Goal: Task Accomplishment & Management: Manage account settings

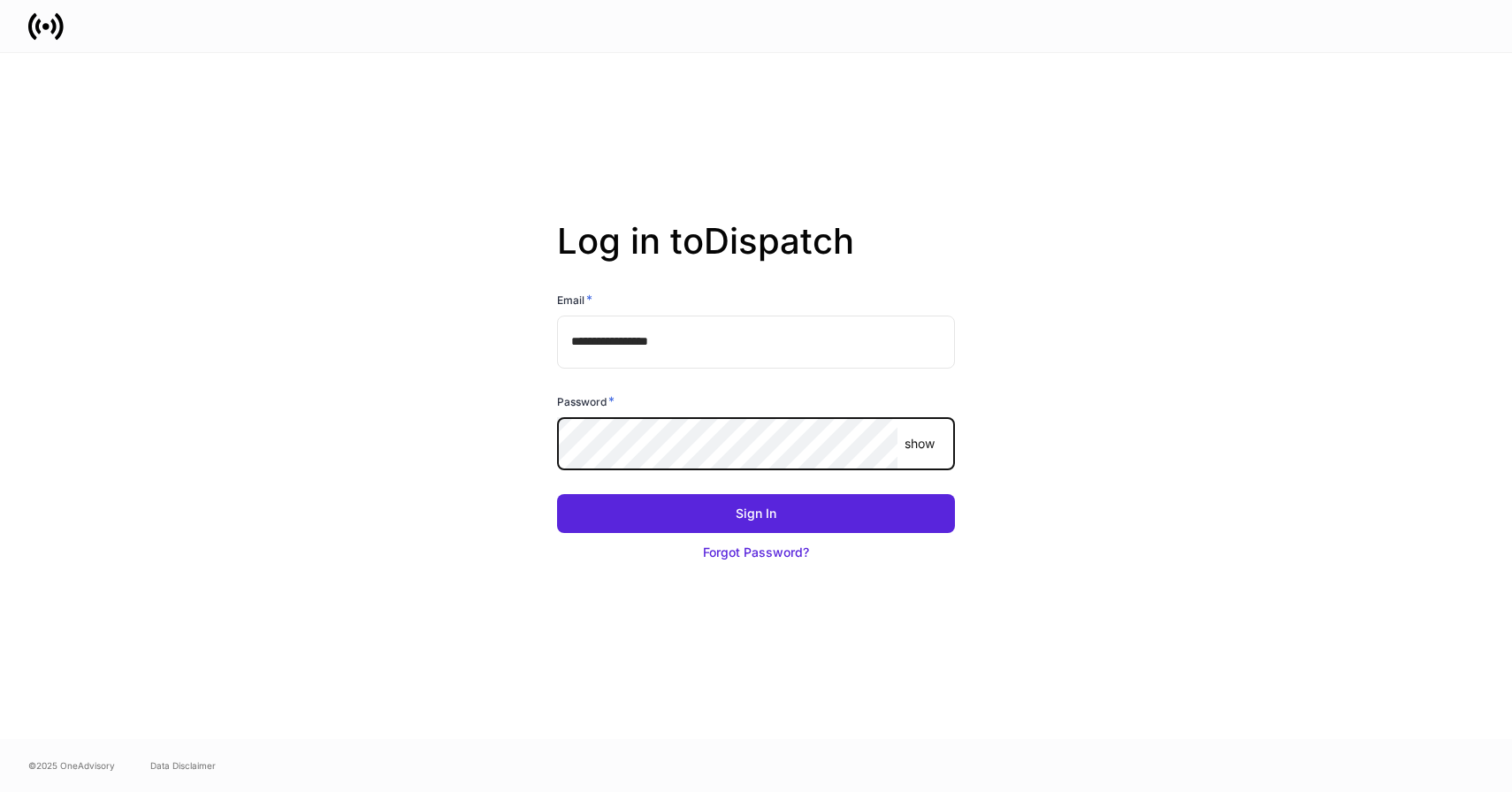
click at [557, 494] on button "Sign In" at bounding box center [756, 513] width 398 height 39
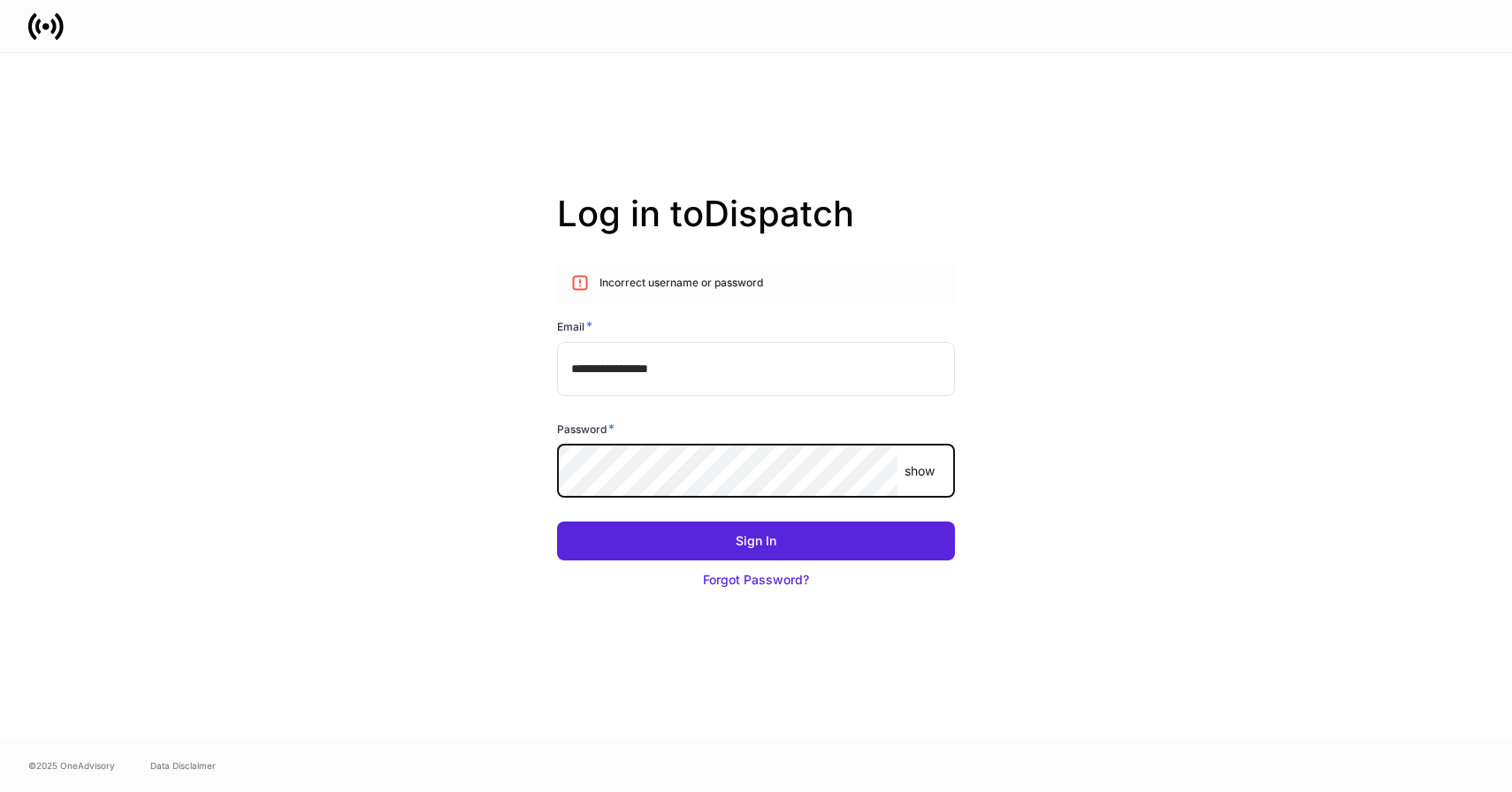
click at [557, 522] on button "Sign In" at bounding box center [756, 542] width 398 height 39
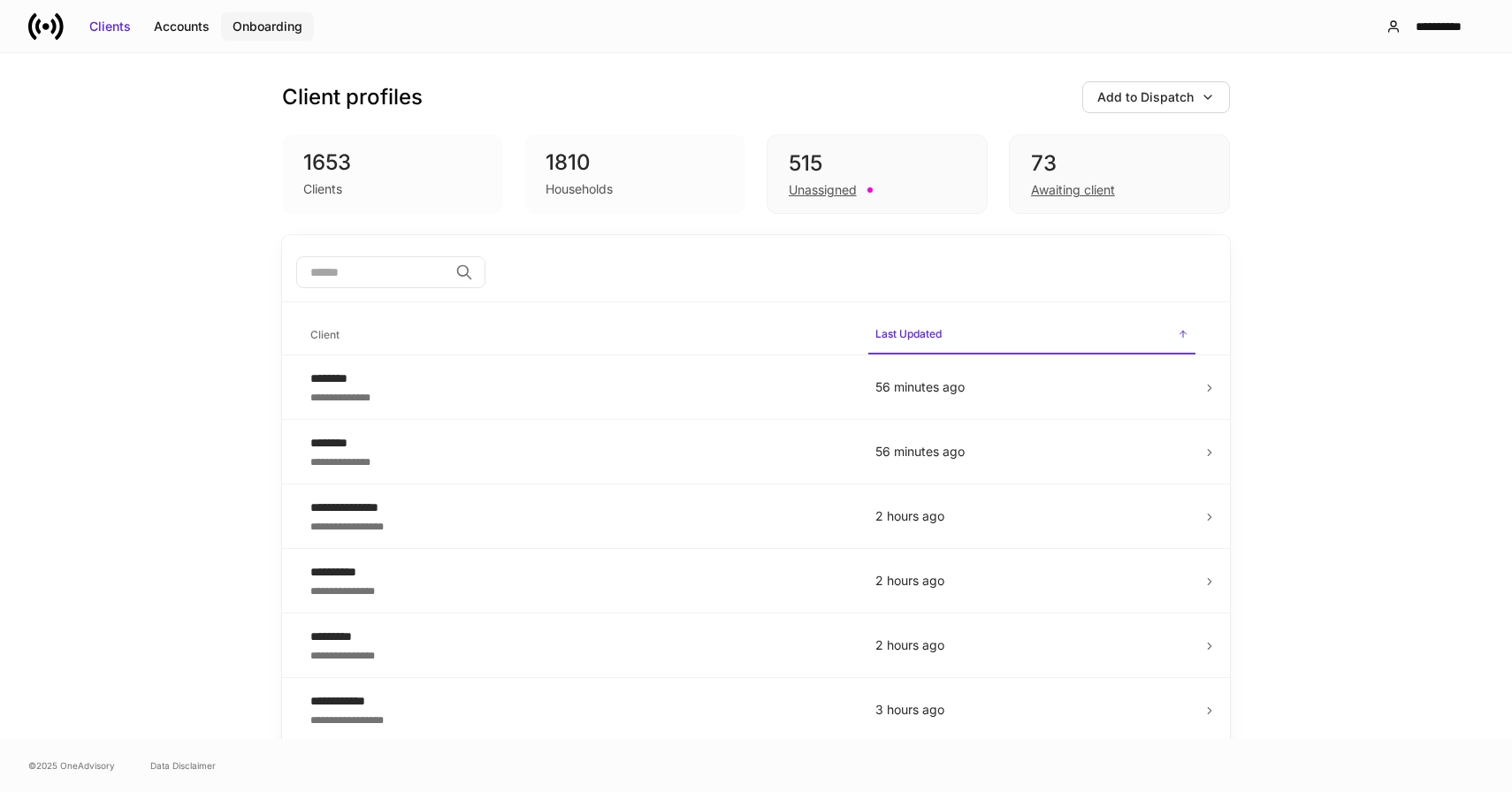
click at [257, 27] on div "Onboarding" at bounding box center [268, 26] width 70 height 17
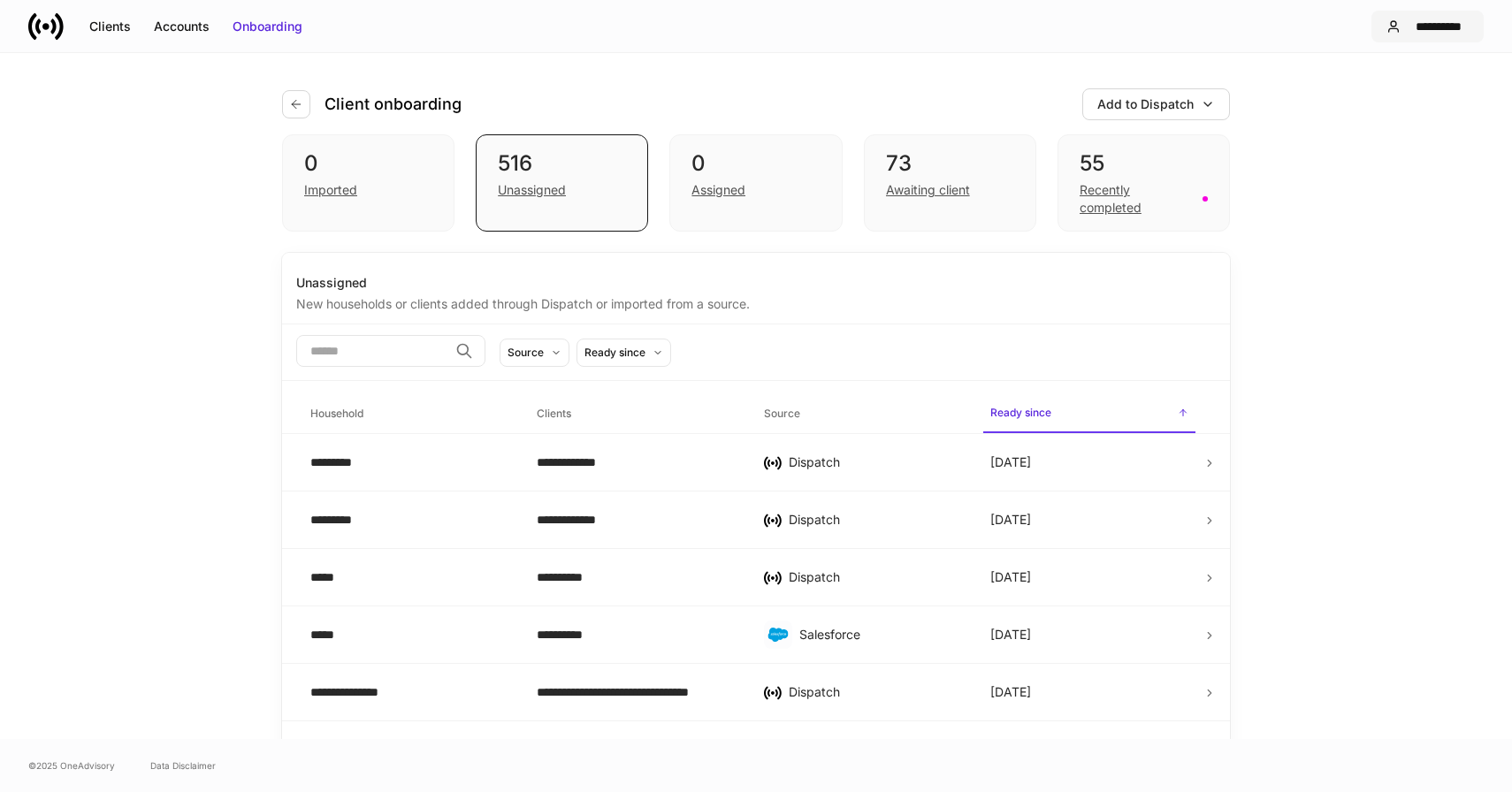
click at [1423, 26] on div "**********" at bounding box center [1438, 26] width 61 height 17
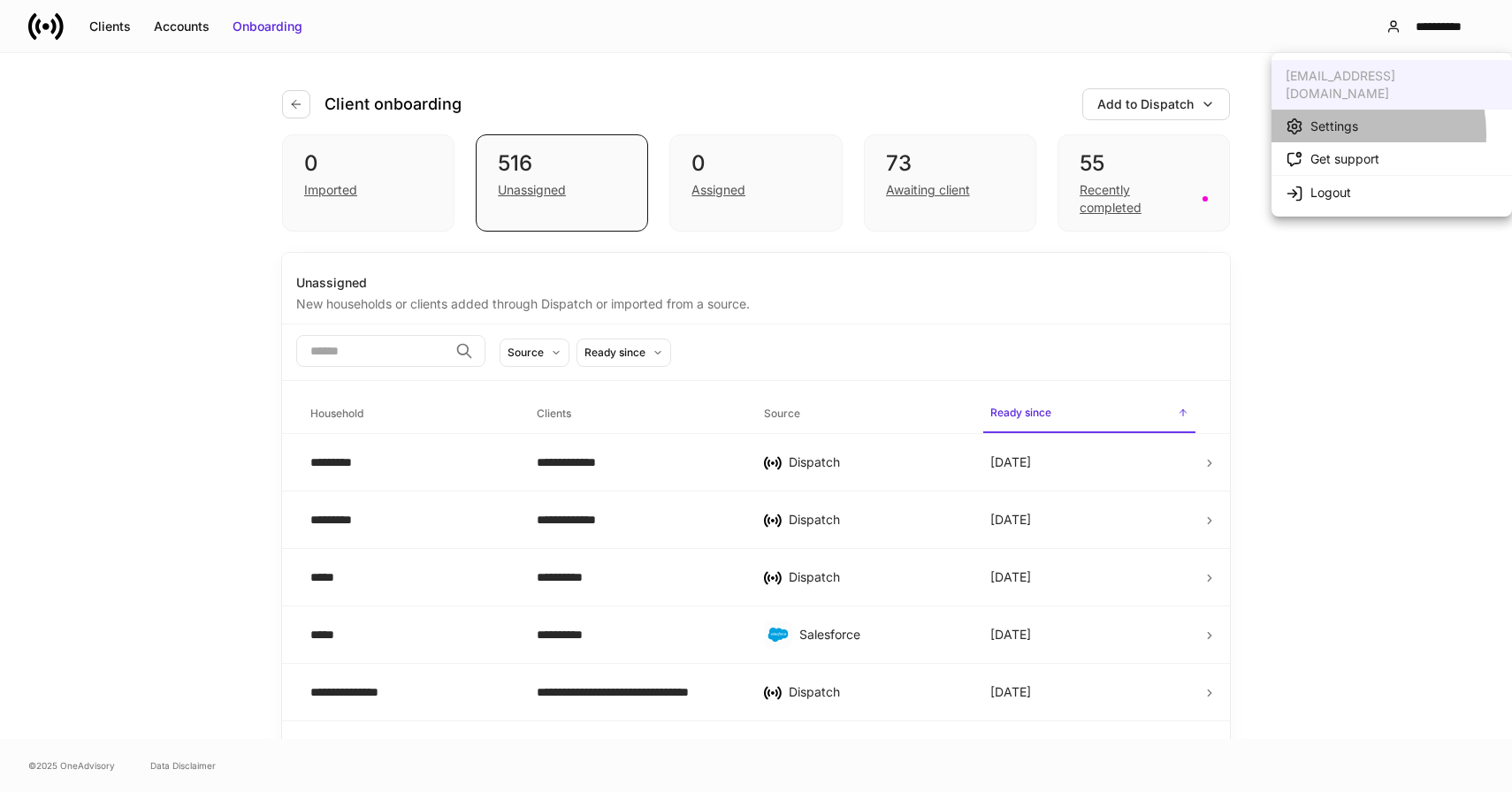
click at [1343, 117] on div "Settings" at bounding box center [1333, 126] width 48 height 17
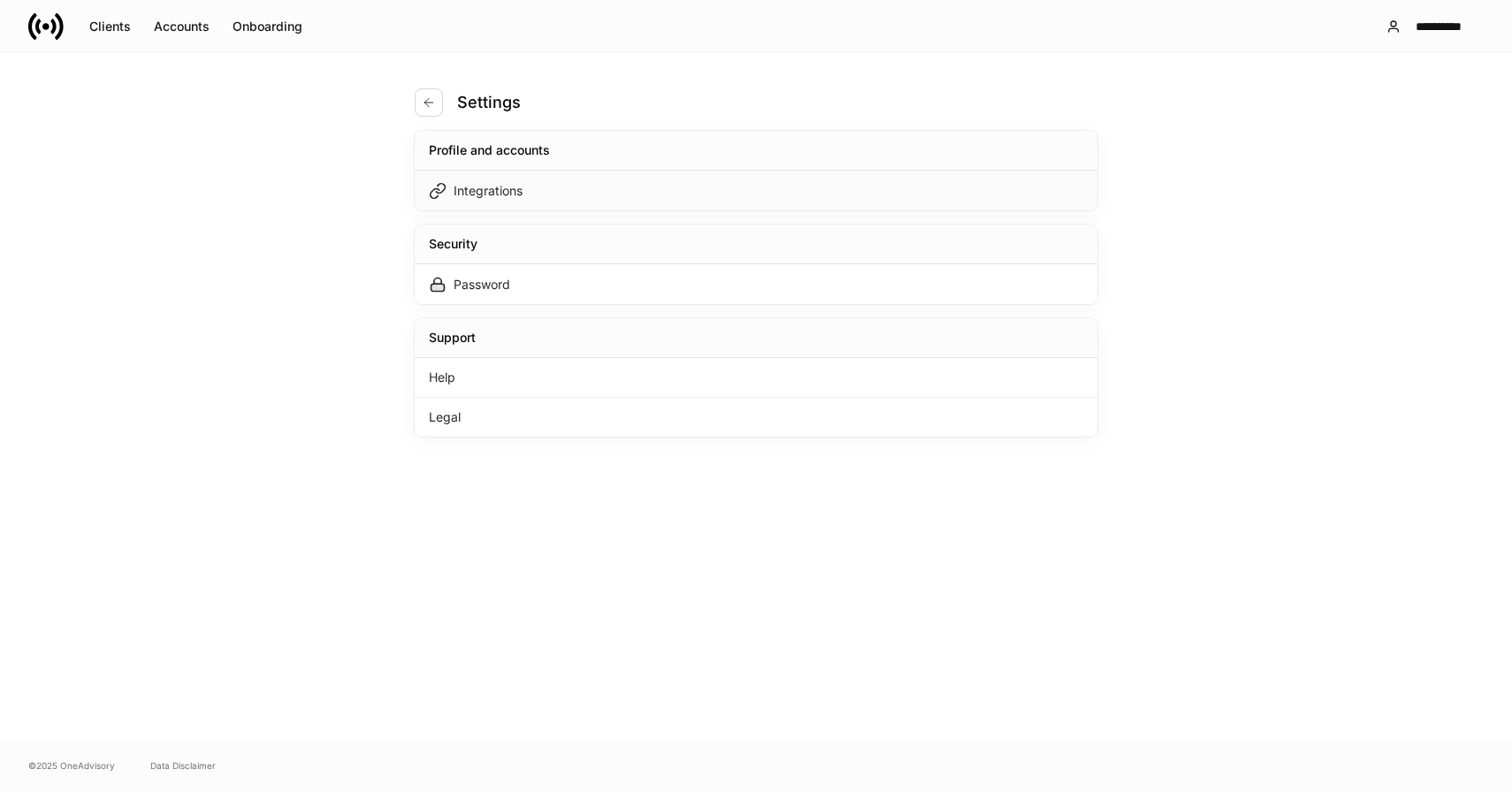
click at [684, 194] on div "Integrations" at bounding box center [755, 190] width 682 height 40
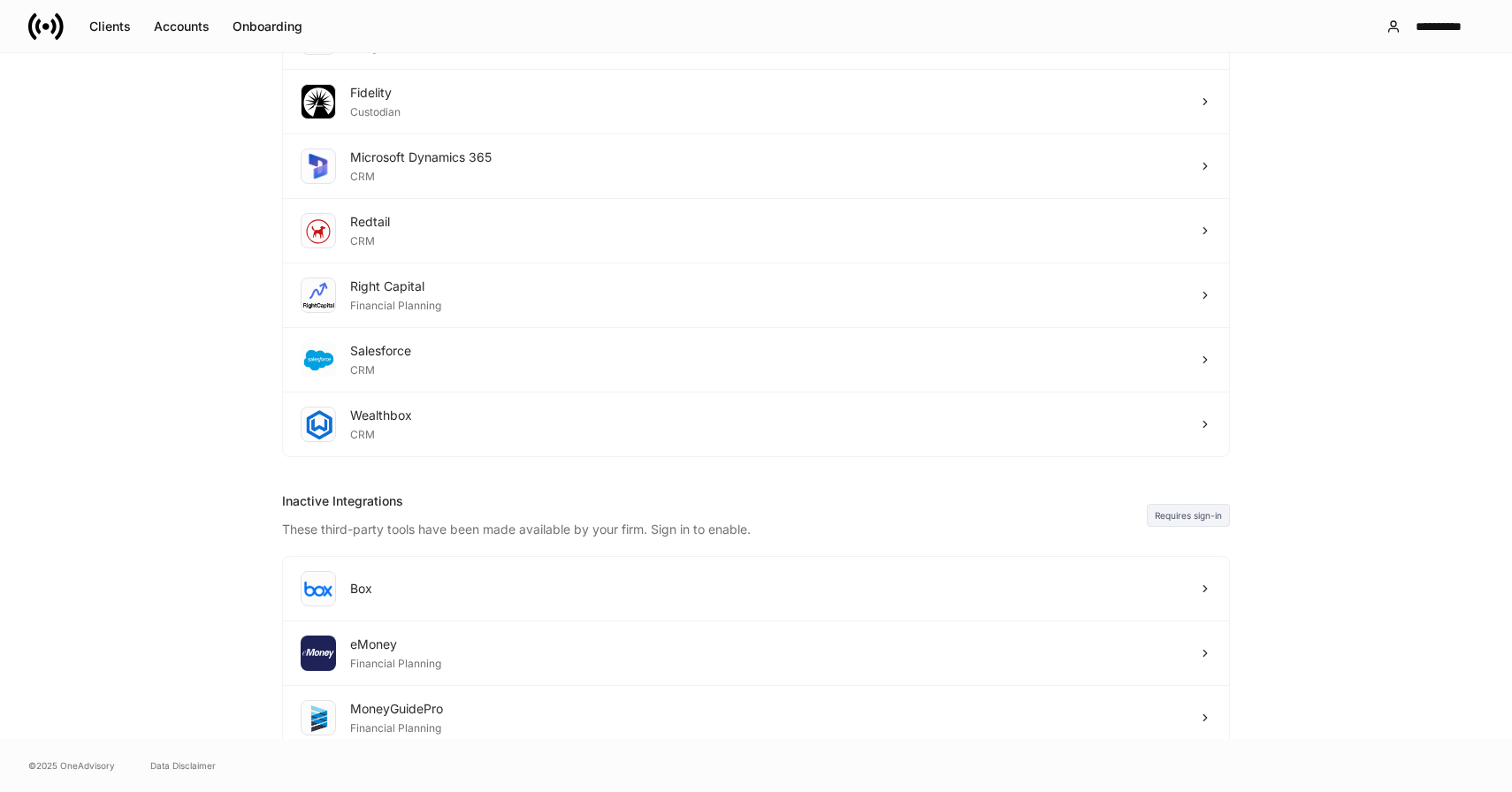
scroll to position [388, 0]
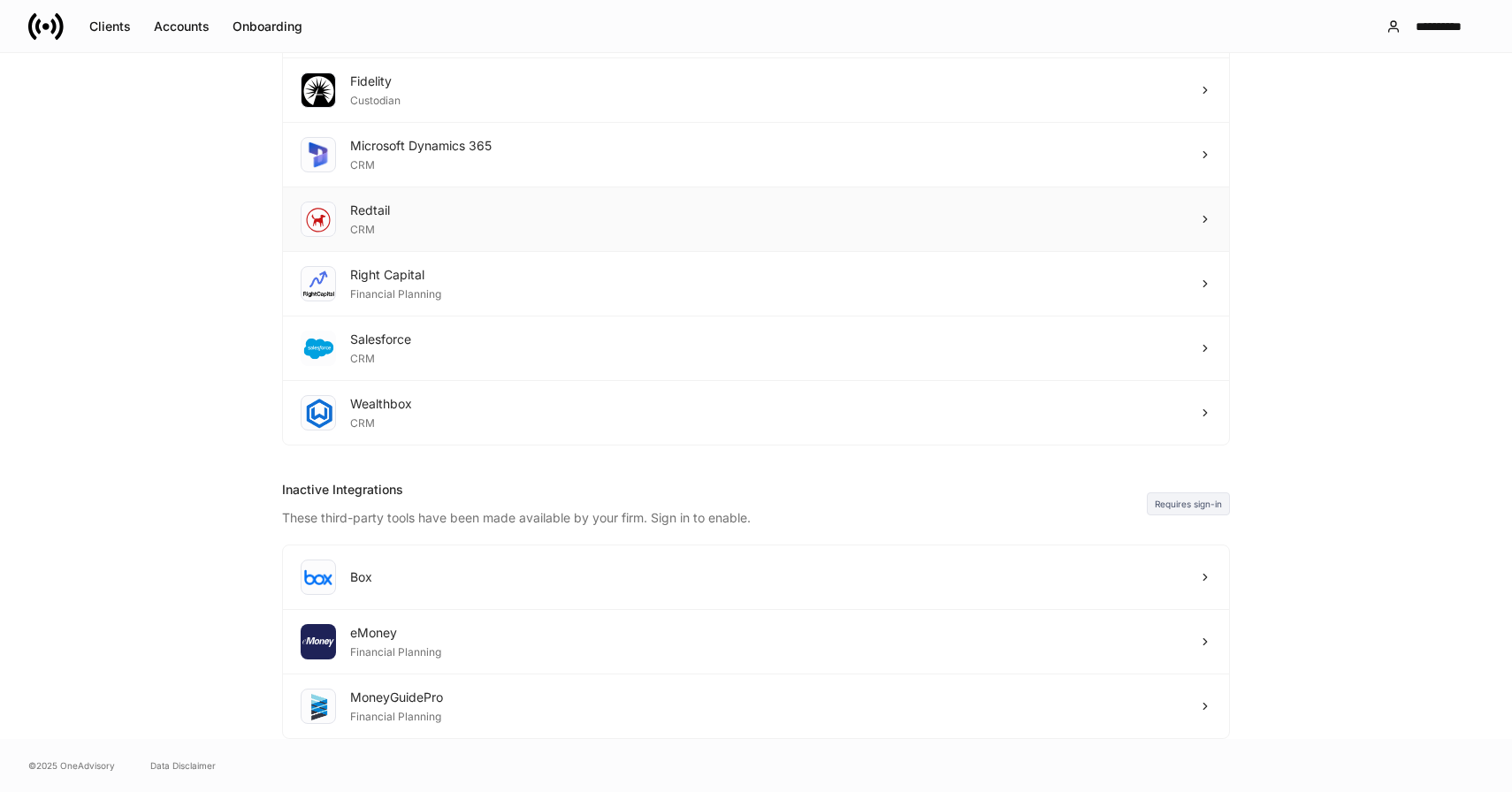
click at [549, 228] on div "Redtail CRM" at bounding box center [756, 219] width 946 height 65
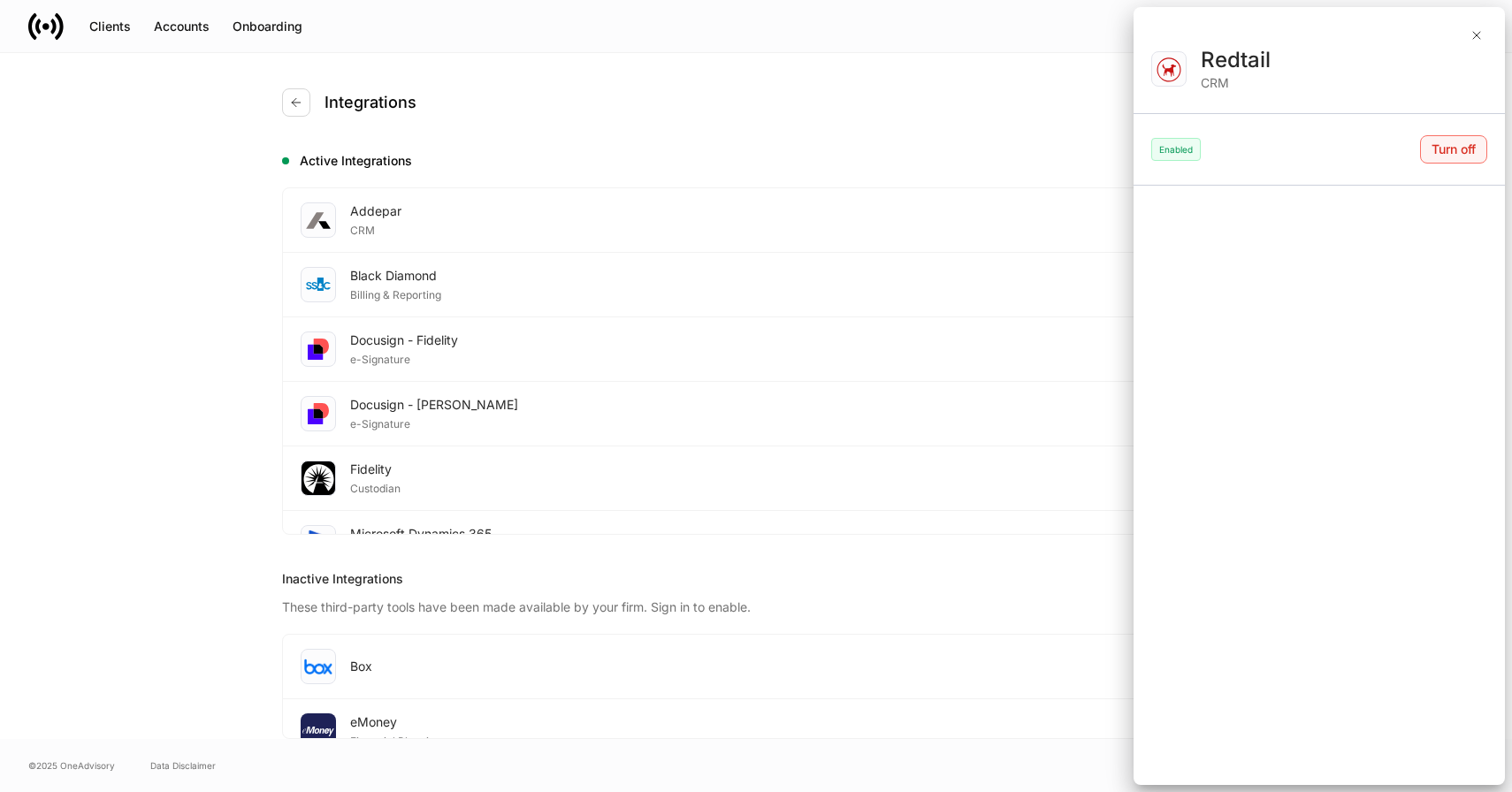
click at [1433, 146] on div "Turn off" at bounding box center [1454, 149] width 45 height 17
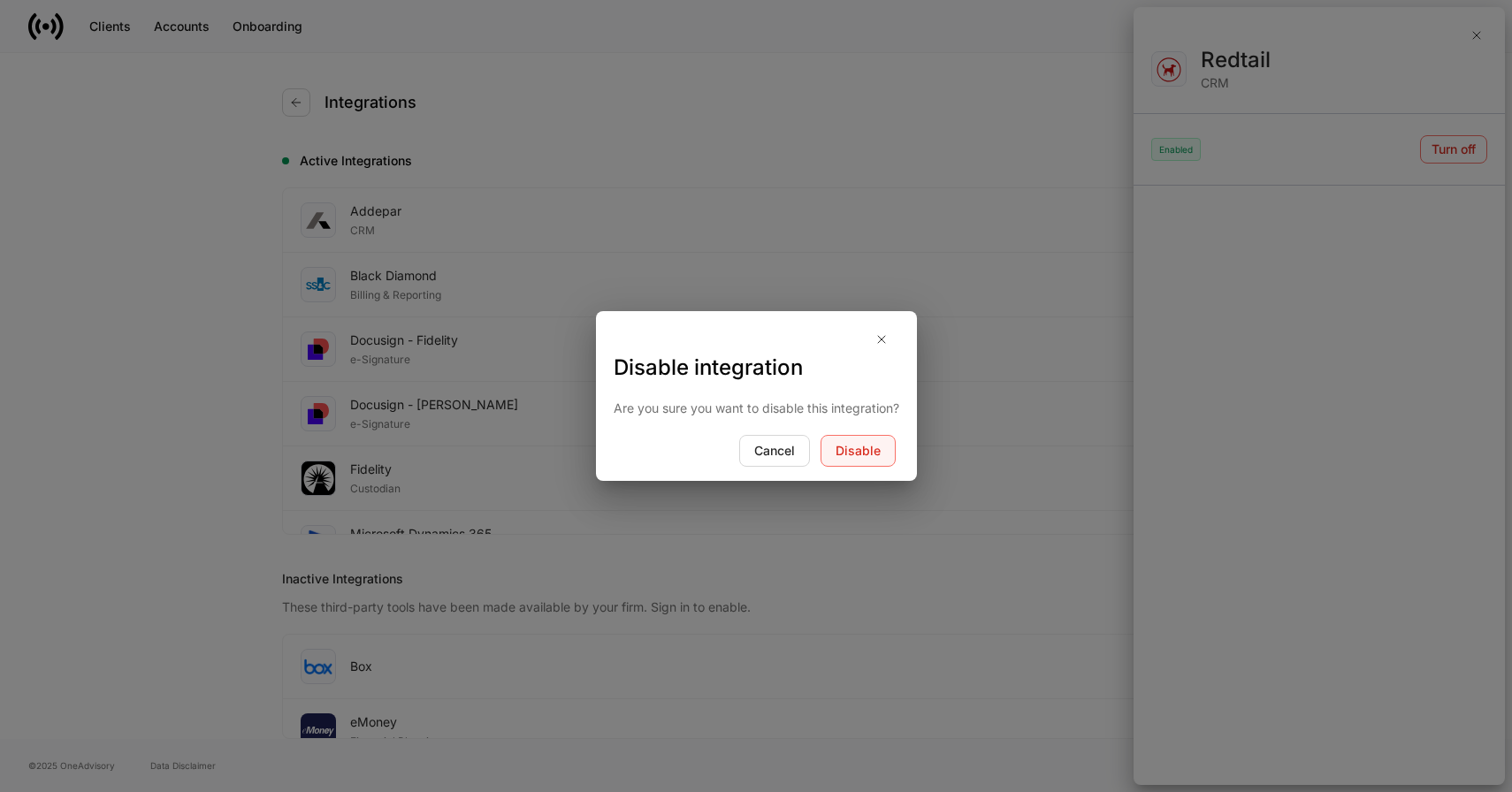
click at [871, 453] on div "Disable" at bounding box center [858, 451] width 45 height 17
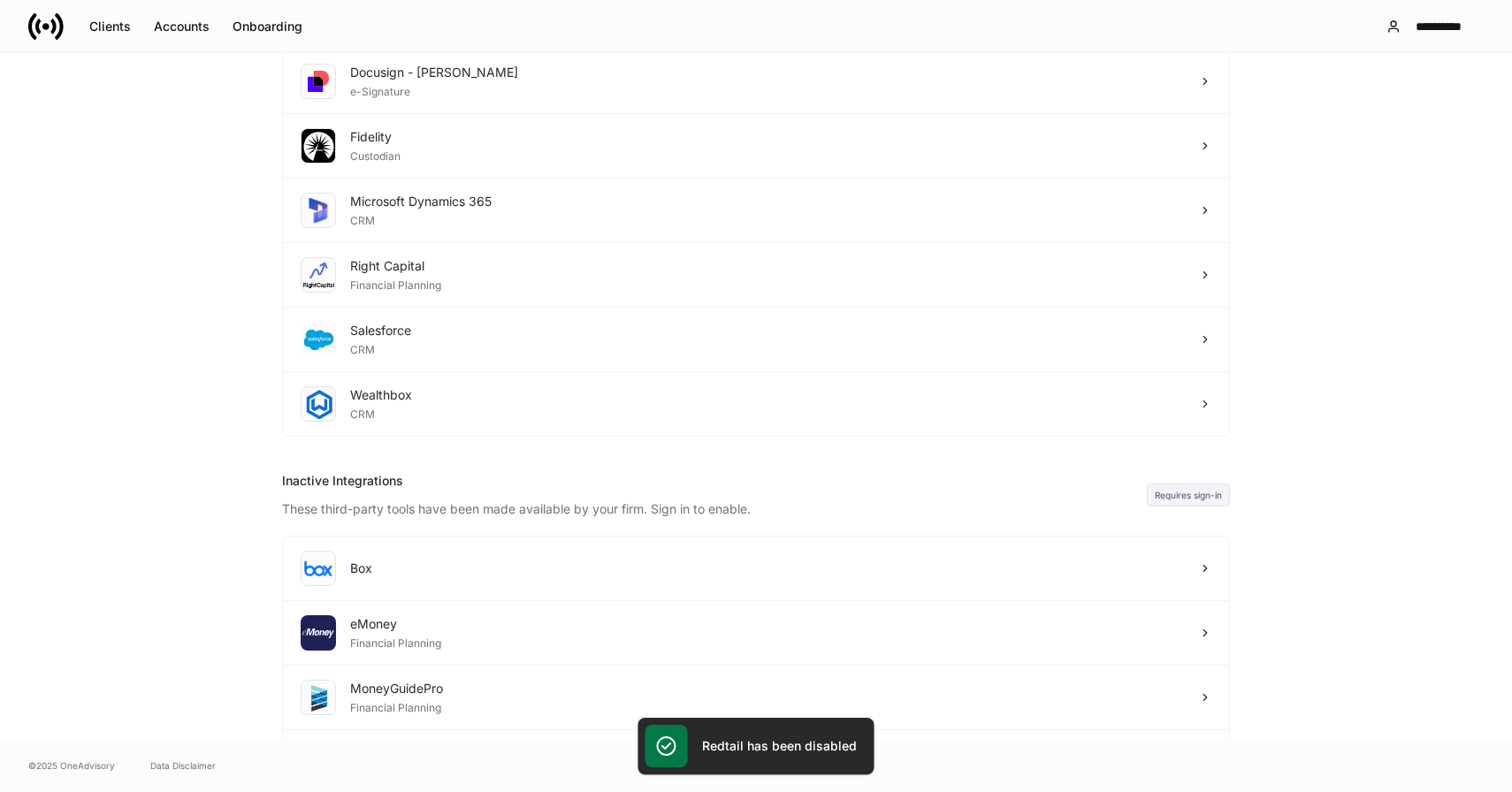
scroll to position [388, 0]
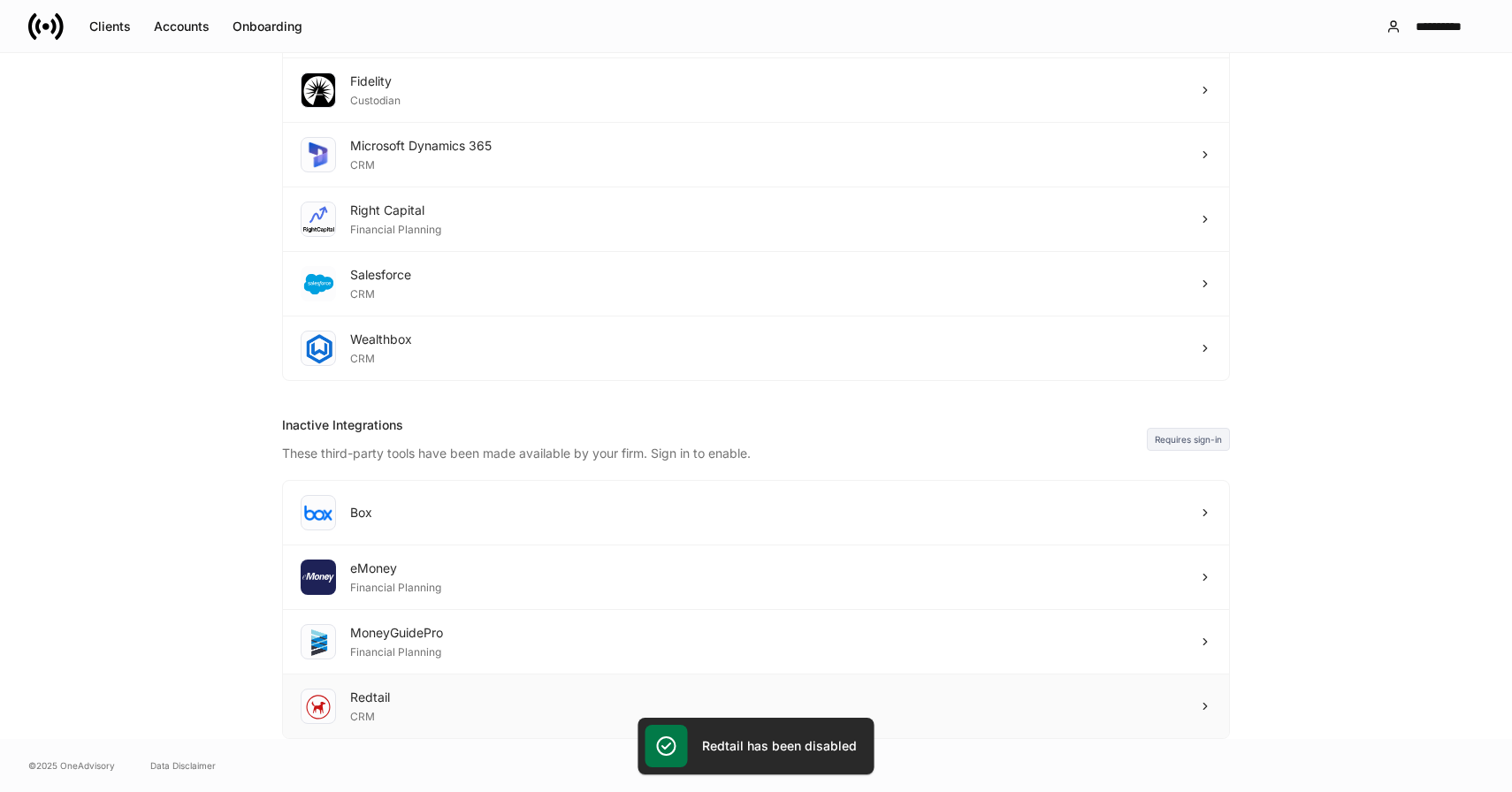
click at [449, 693] on div "Redtail CRM" at bounding box center [756, 707] width 946 height 64
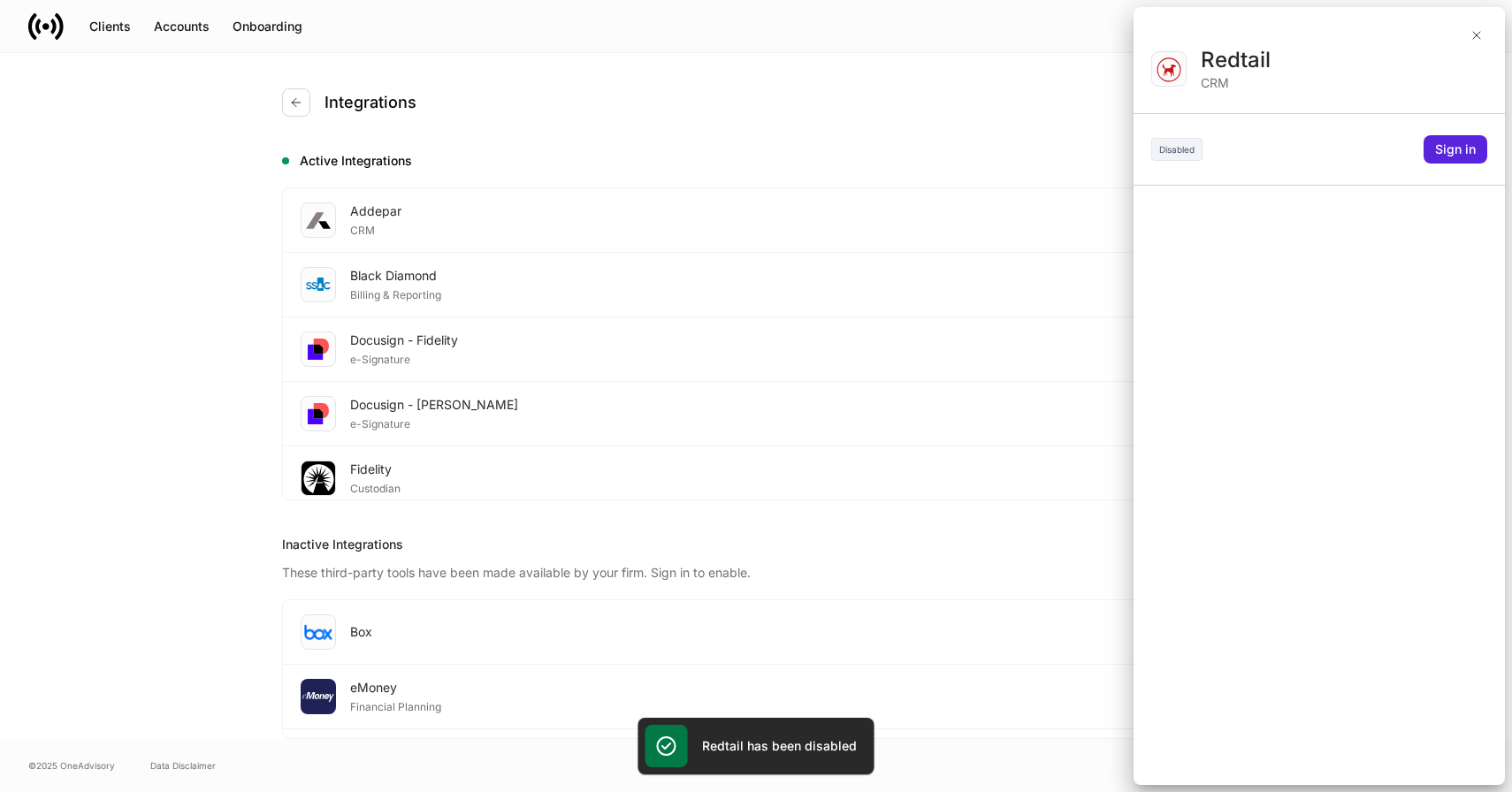
scroll to position [0, 0]
click at [1445, 153] on div "Sign in" at bounding box center [1456, 149] width 41 height 17
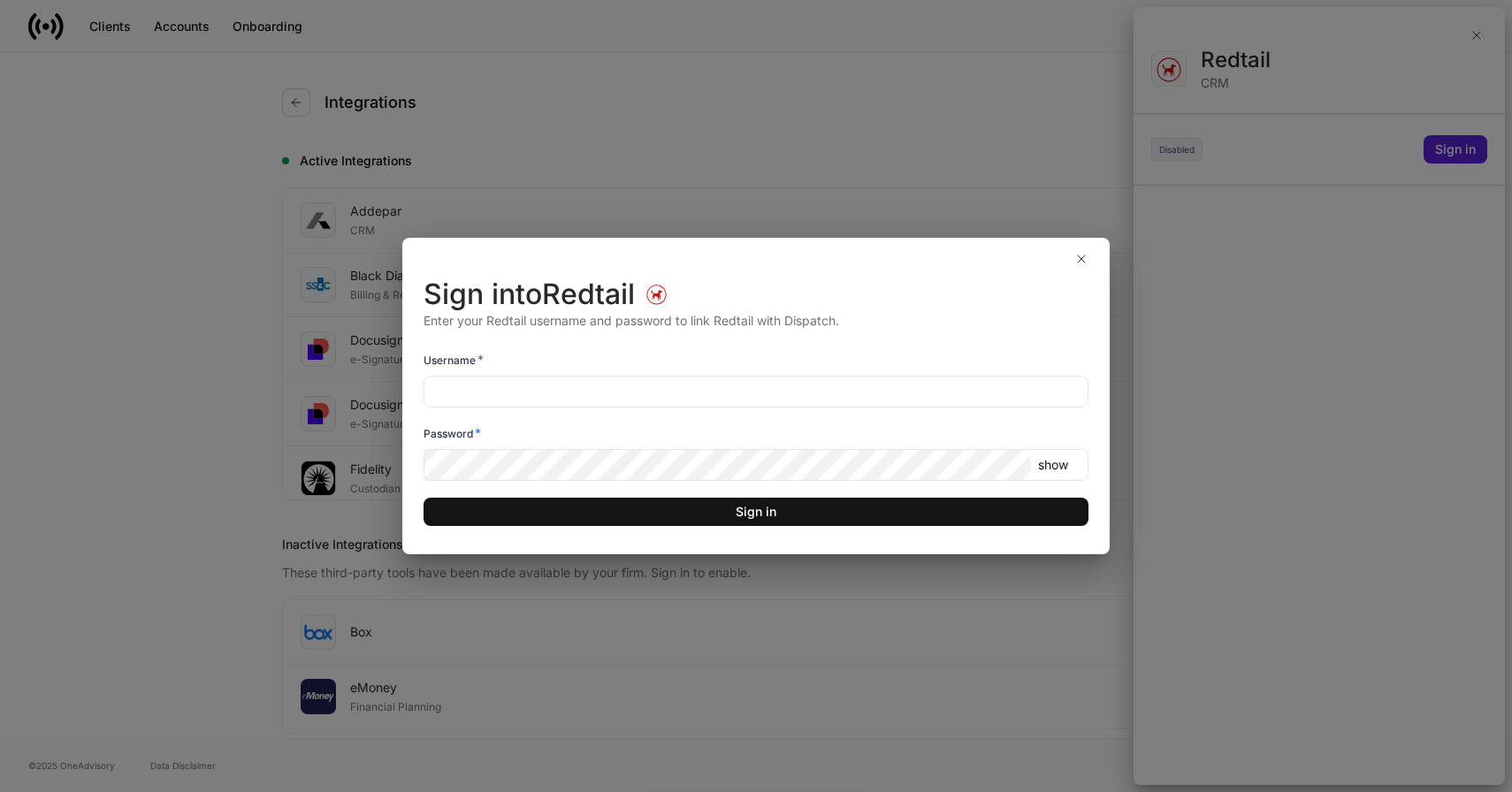
click at [558, 404] on input "text" at bounding box center [755, 391] width 665 height 32
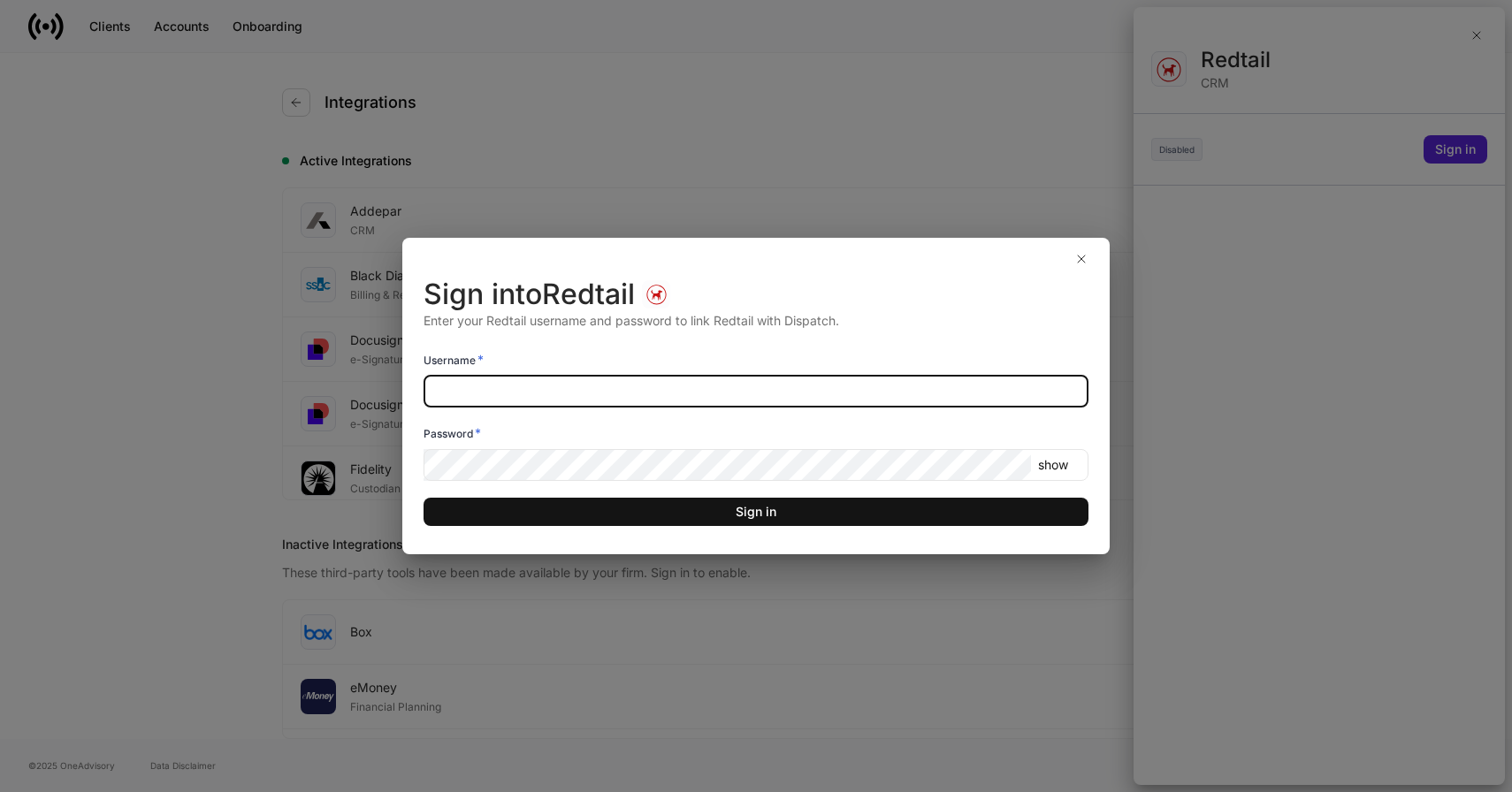
paste input "*********"
type input "*********"
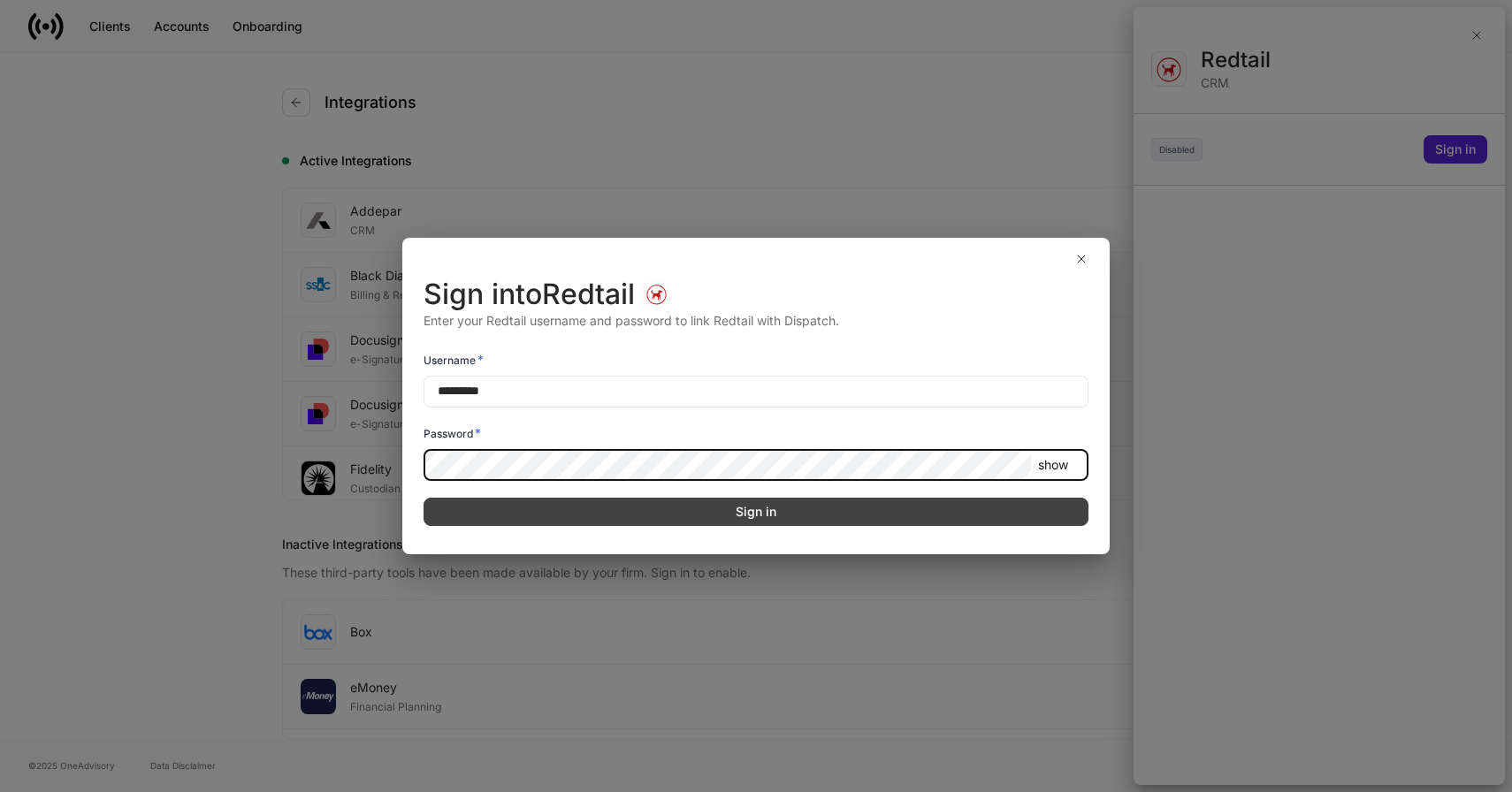
click at [802, 506] on button "Sign in" at bounding box center [755, 512] width 665 height 28
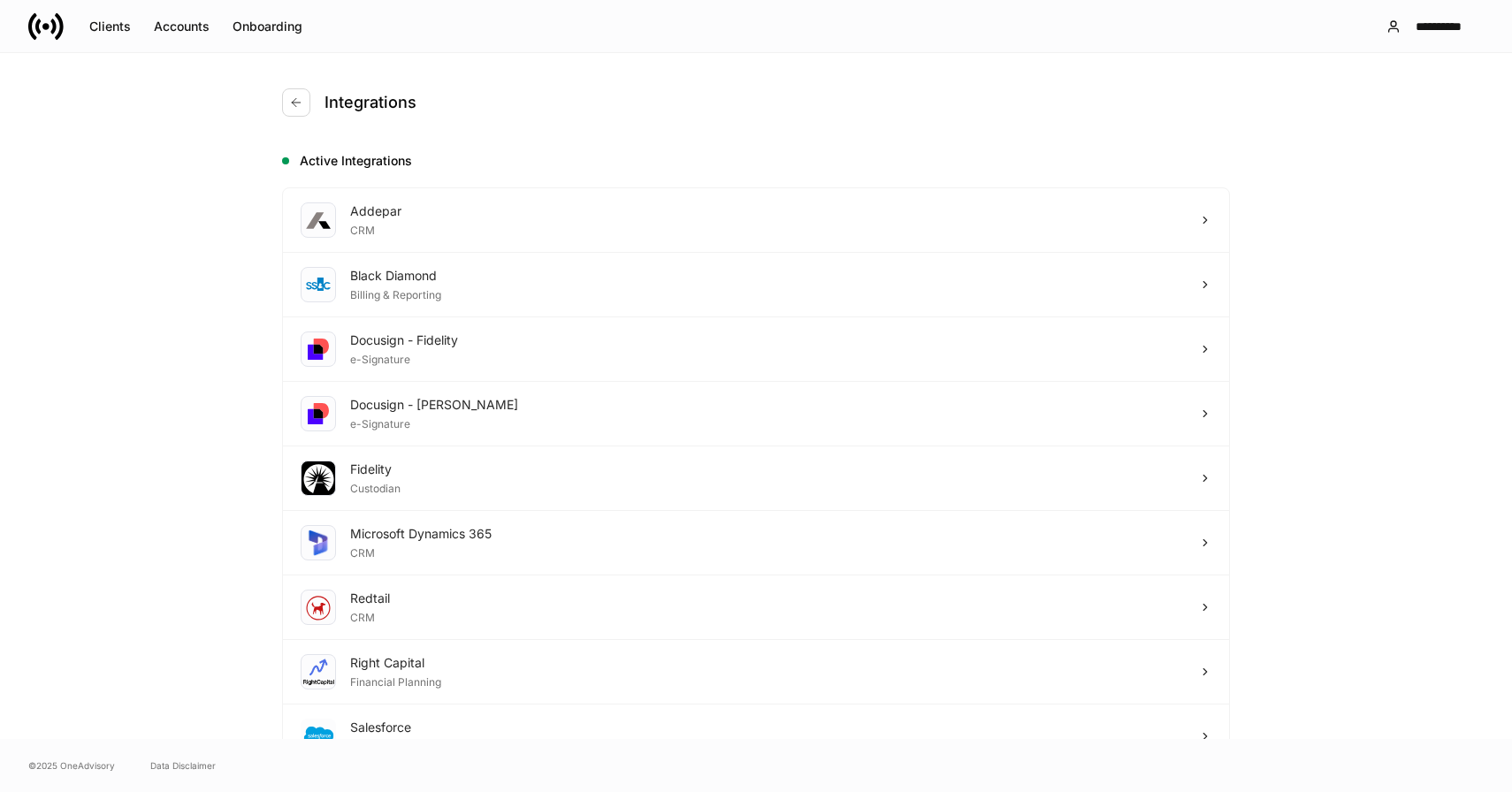
click at [289, 105] on icon "button" at bounding box center [296, 102] width 15 height 15
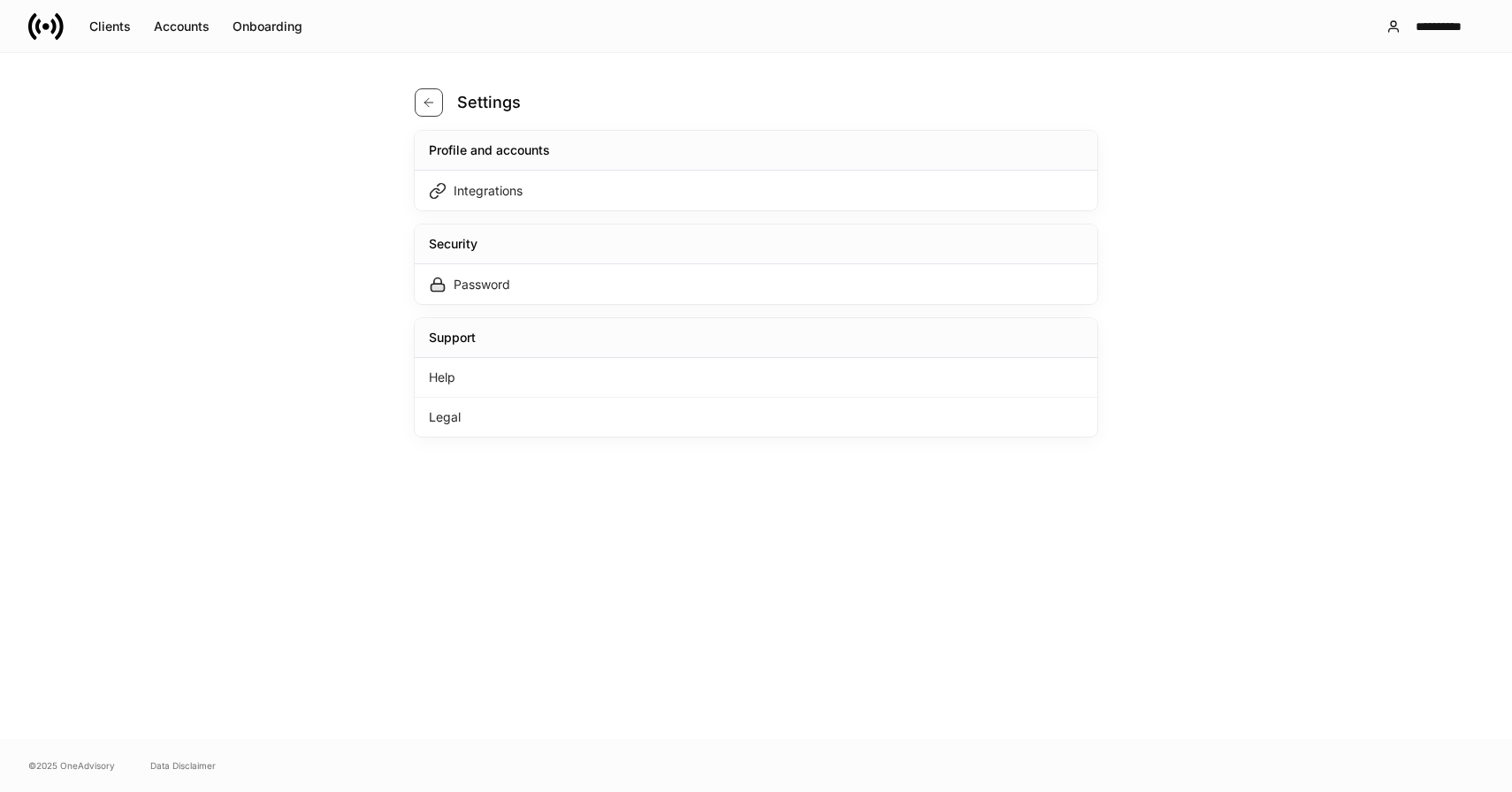
click at [431, 100] on icon "button" at bounding box center [429, 102] width 15 height 15
